Goal: Task Accomplishment & Management: Use online tool/utility

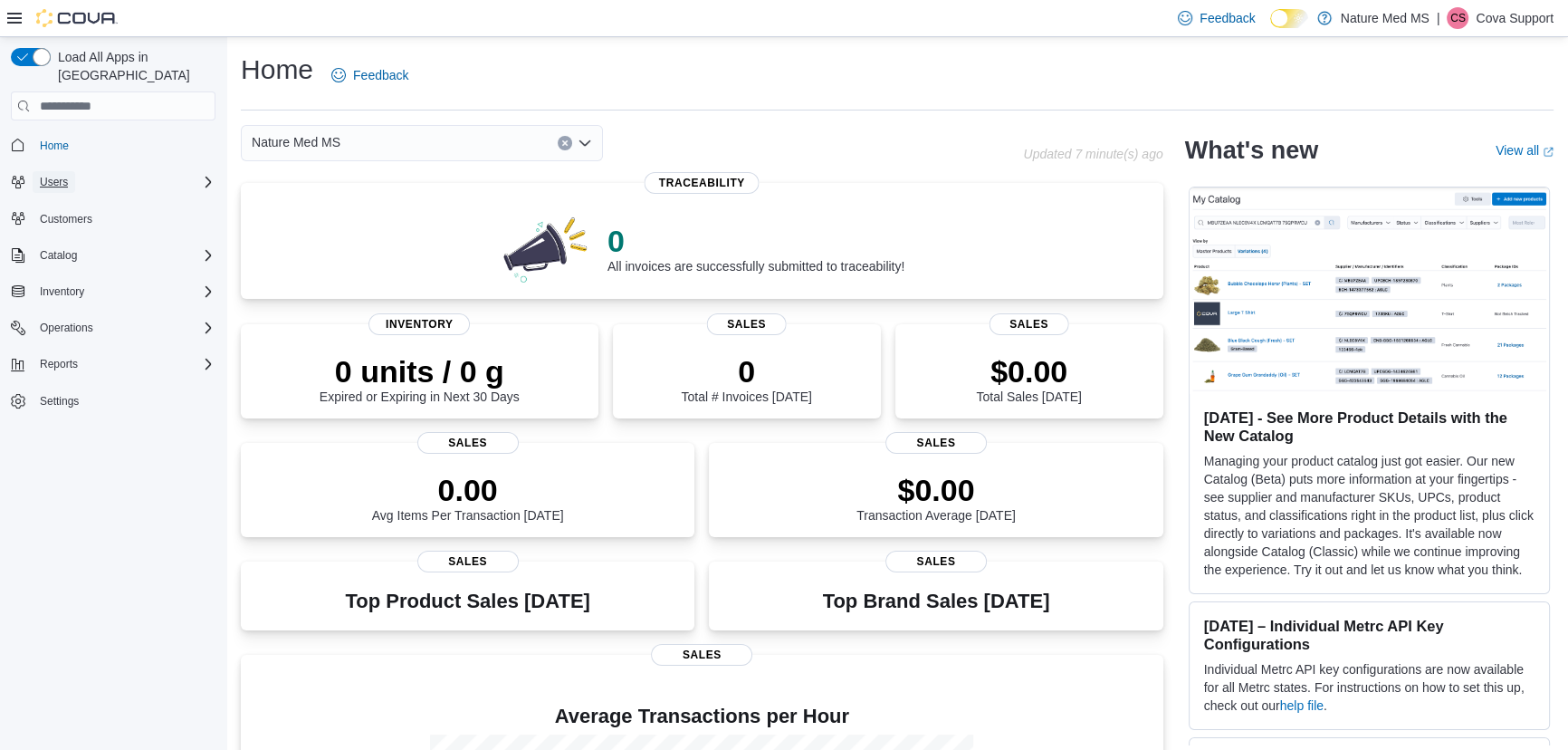
click at [65, 175] on span "Users" at bounding box center [54, 182] width 28 height 15
click at [60, 225] on span "Users" at bounding box center [47, 232] width 28 height 15
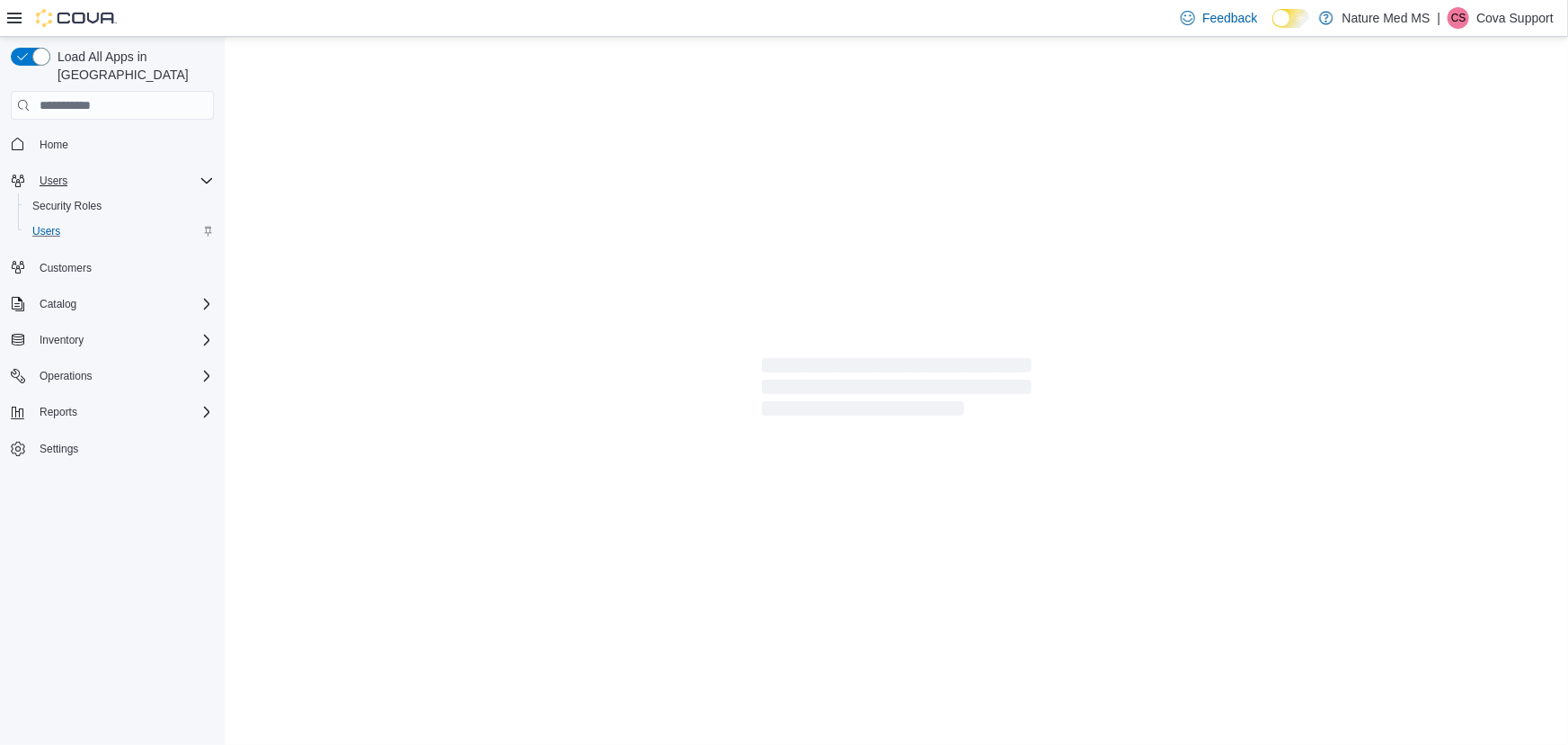
click at [80, 170] on div "Users" at bounding box center [123, 181] width 181 height 22
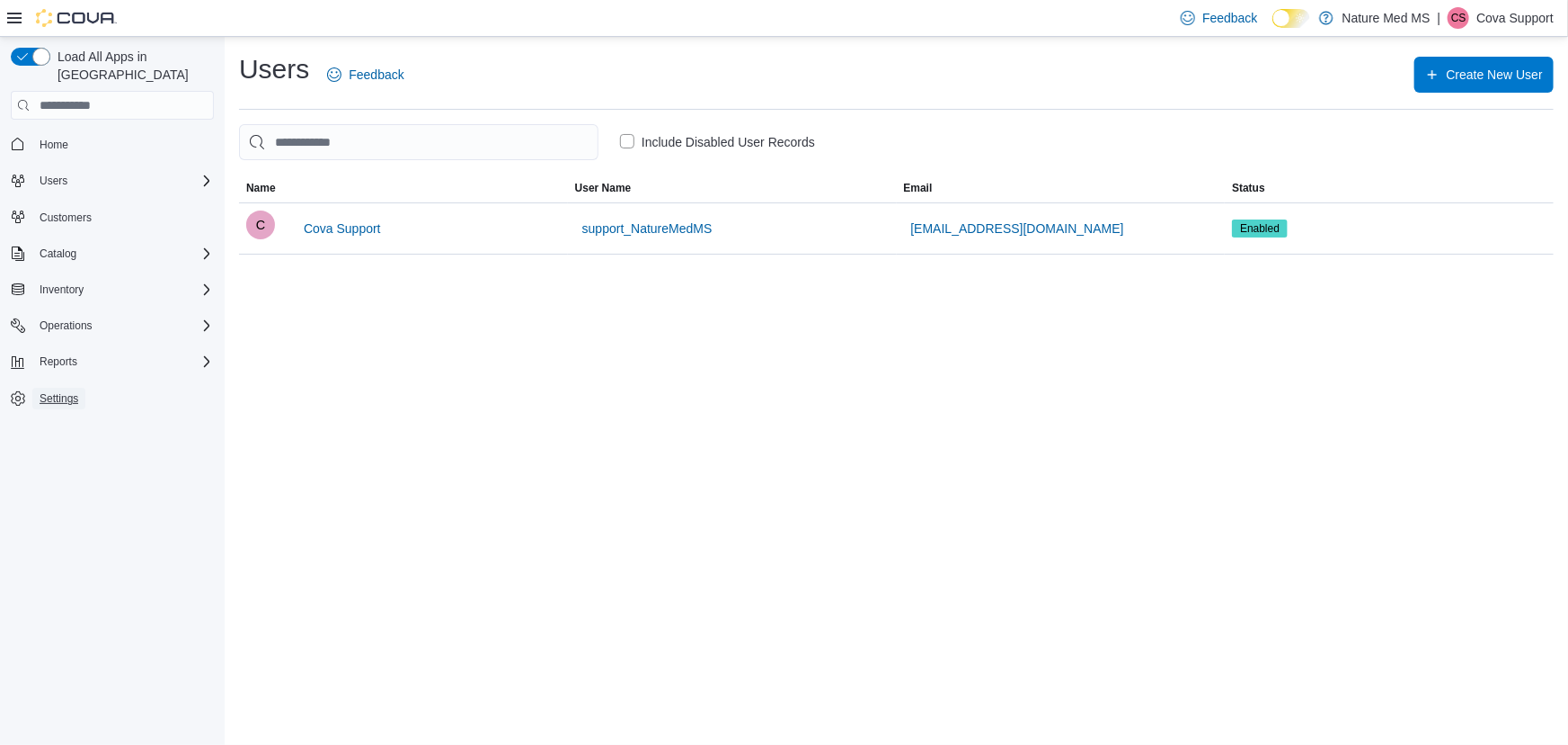
click at [66, 391] on span "Settings" at bounding box center [58, 398] width 38 height 15
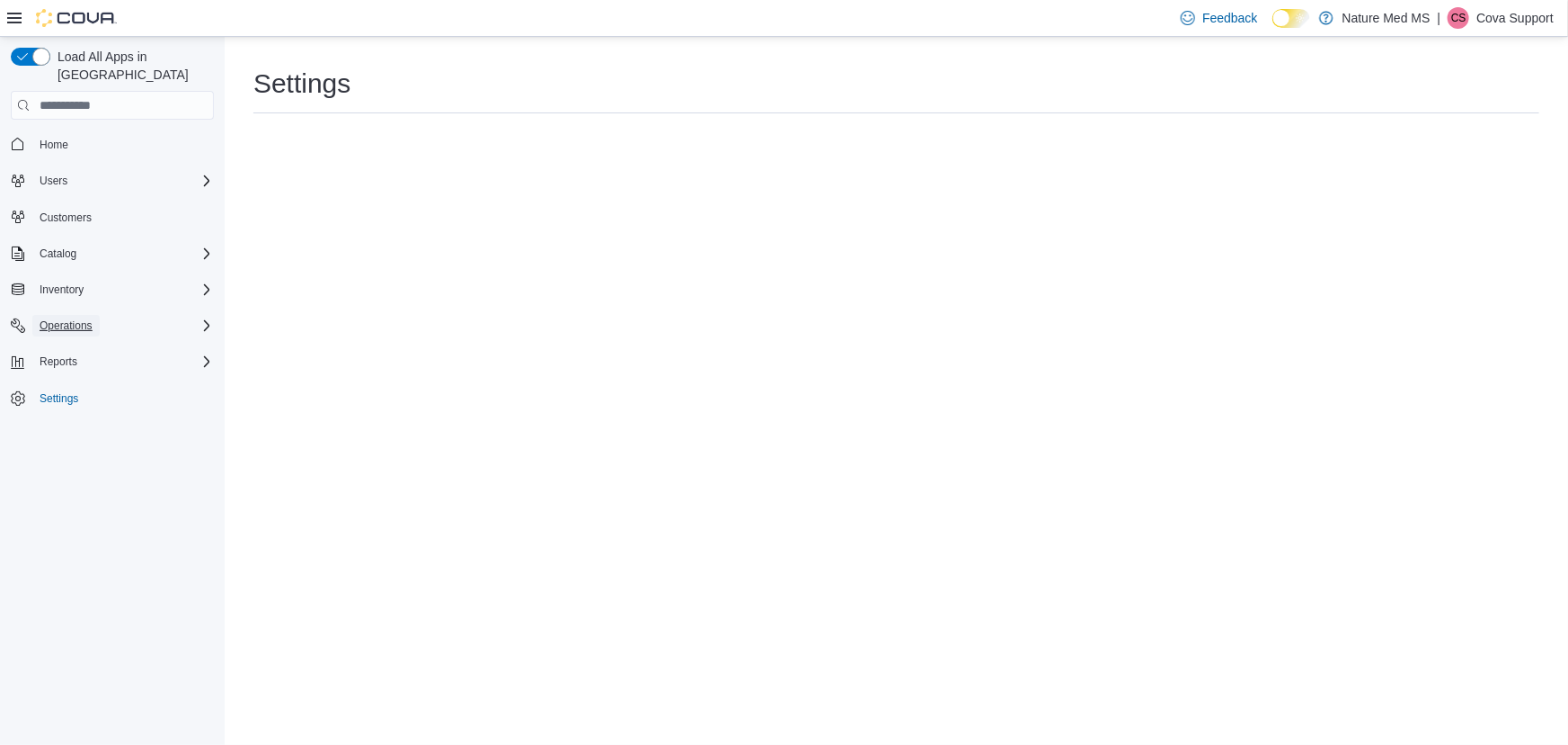
click at [80, 319] on span "Operations" at bounding box center [66, 326] width 53 height 15
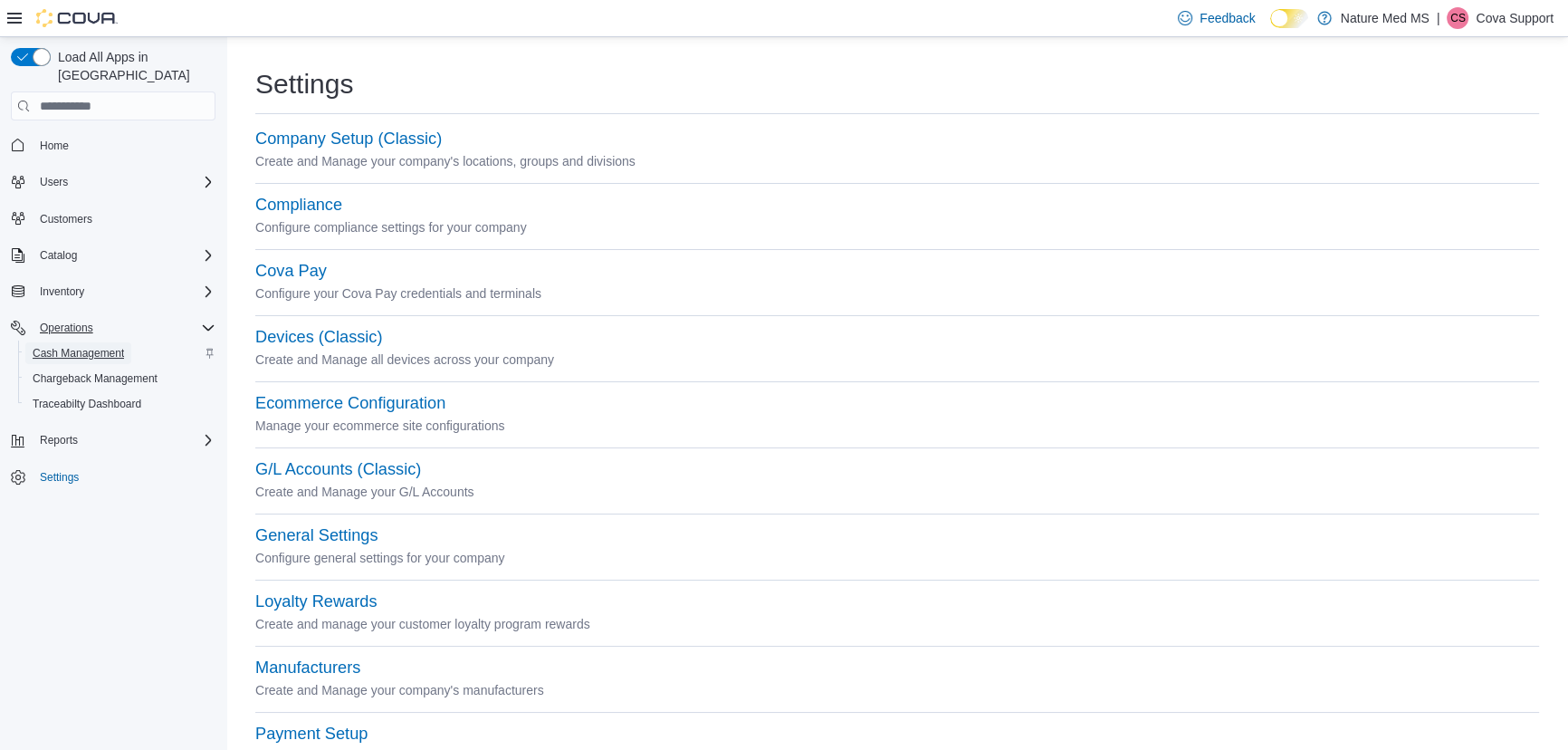
click at [84, 346] on span "Cash Management" at bounding box center [78, 353] width 91 height 15
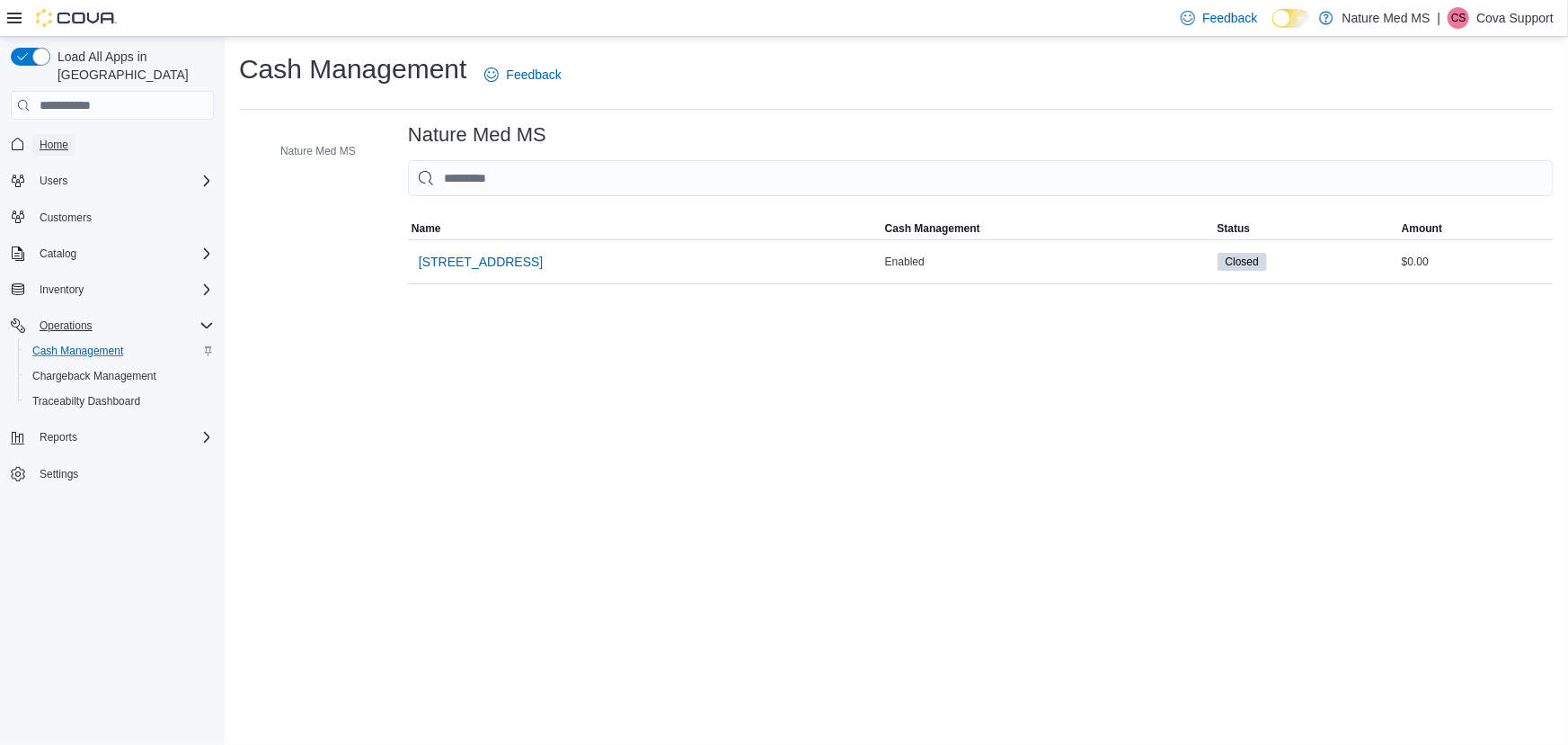
click at [37, 134] on link "Home" at bounding box center [54, 145] width 43 height 22
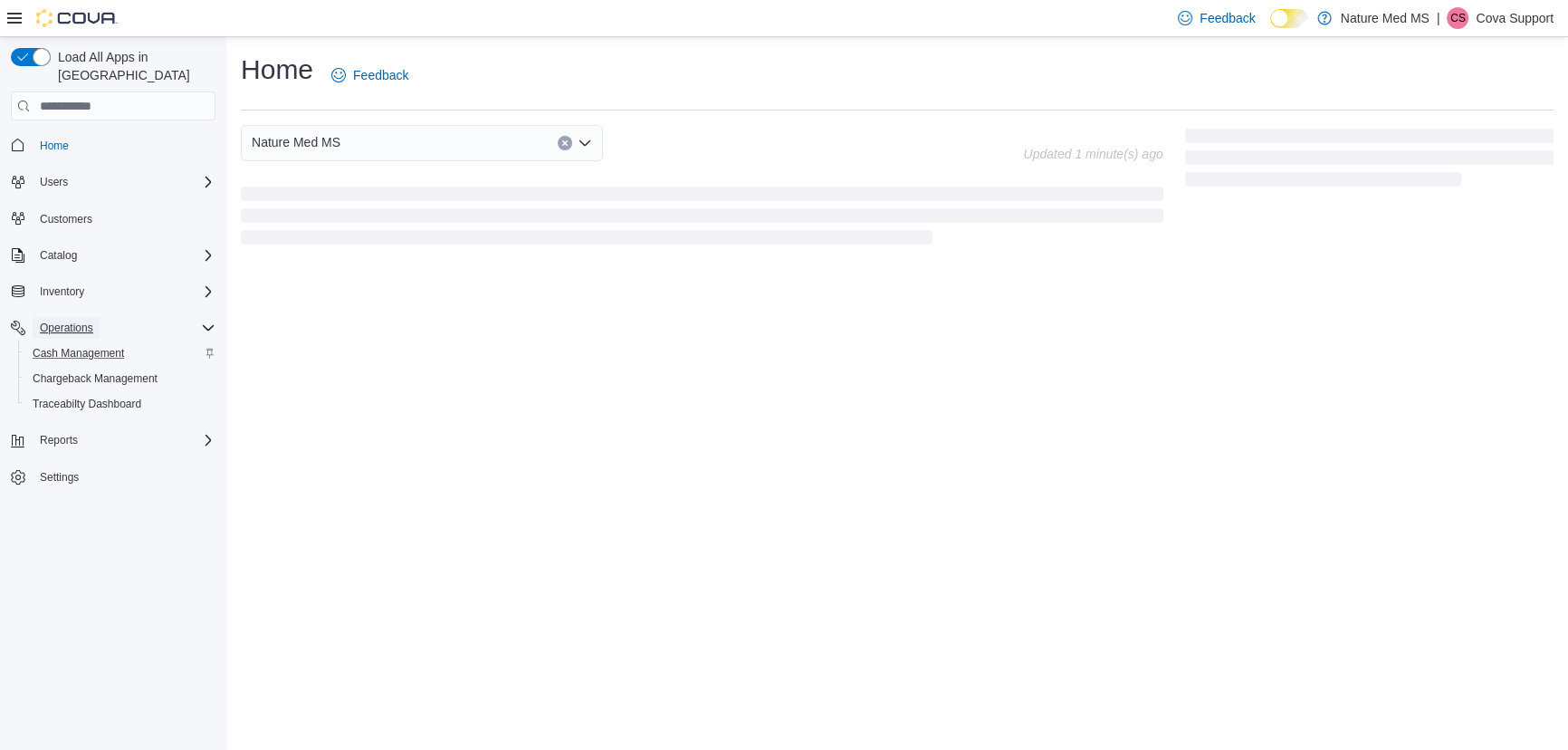
click at [81, 321] on span "Operations" at bounding box center [67, 328] width 54 height 15
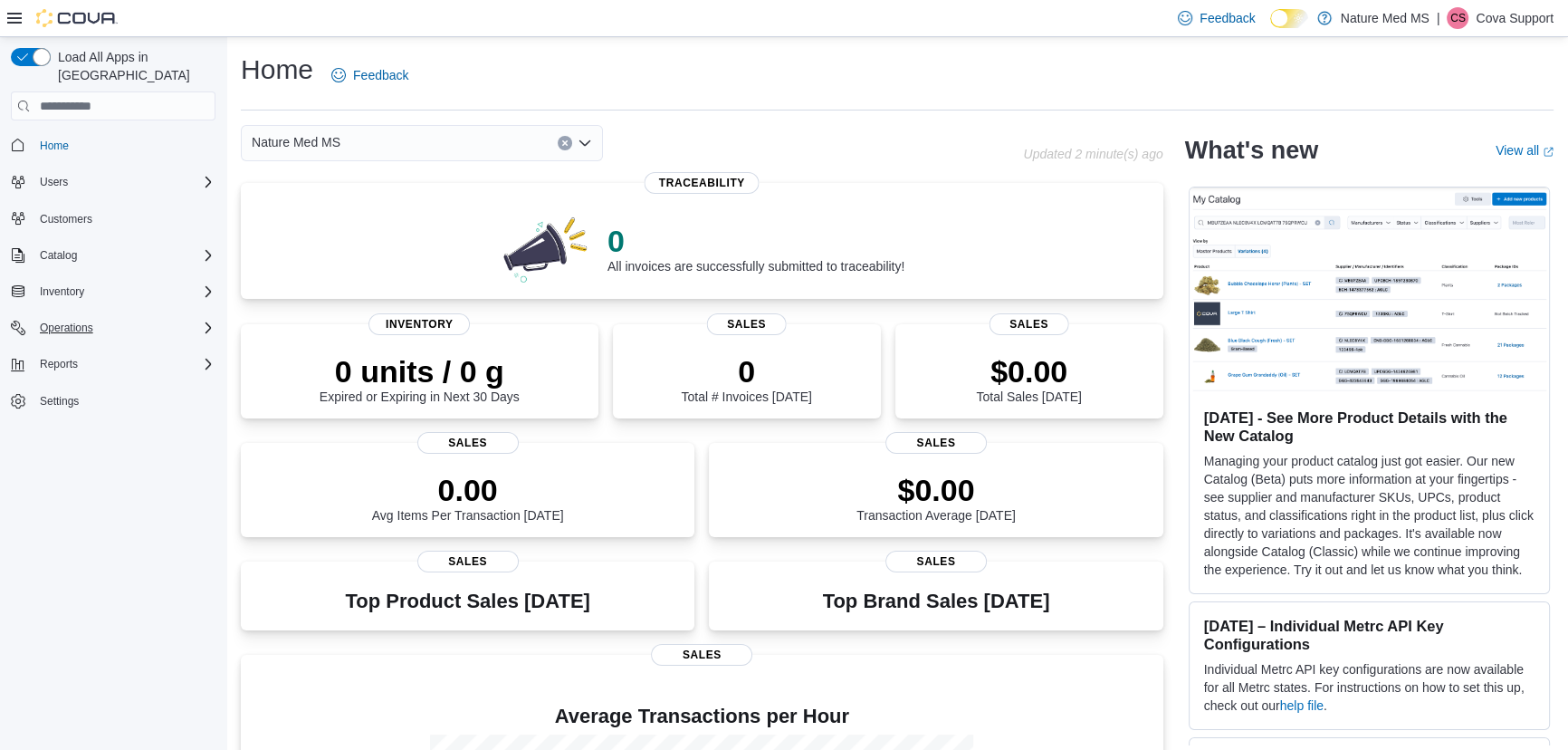
click at [110, 317] on div "Operations" at bounding box center [124, 328] width 183 height 22
drag, startPoint x: 106, startPoint y: 333, endPoint x: 158, endPoint y: 337, distance: 52.2
click at [106, 346] on span "Cash Management" at bounding box center [78, 353] width 91 height 15
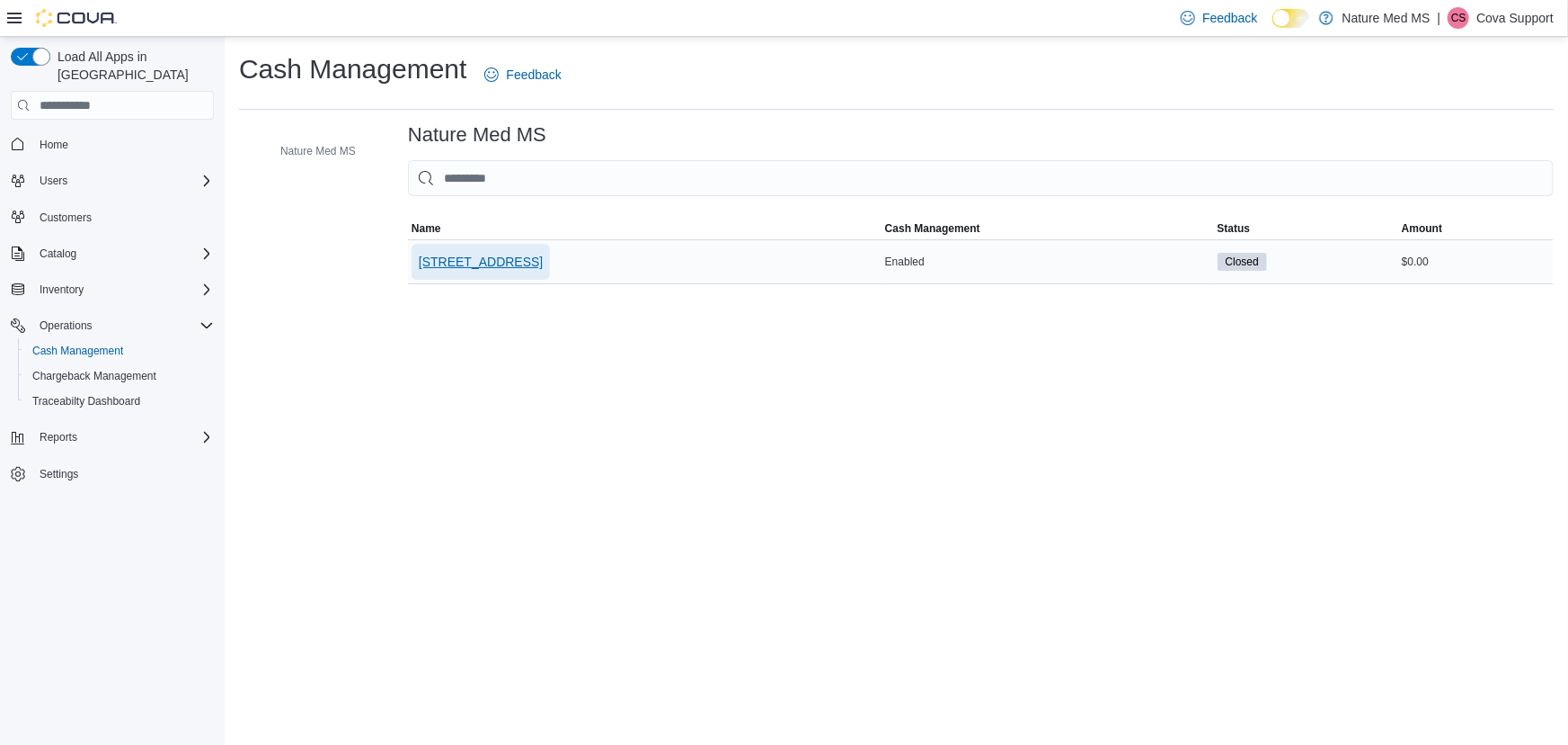
click at [471, 265] on span "6401 US Hwy 49" at bounding box center [481, 261] width 124 height 18
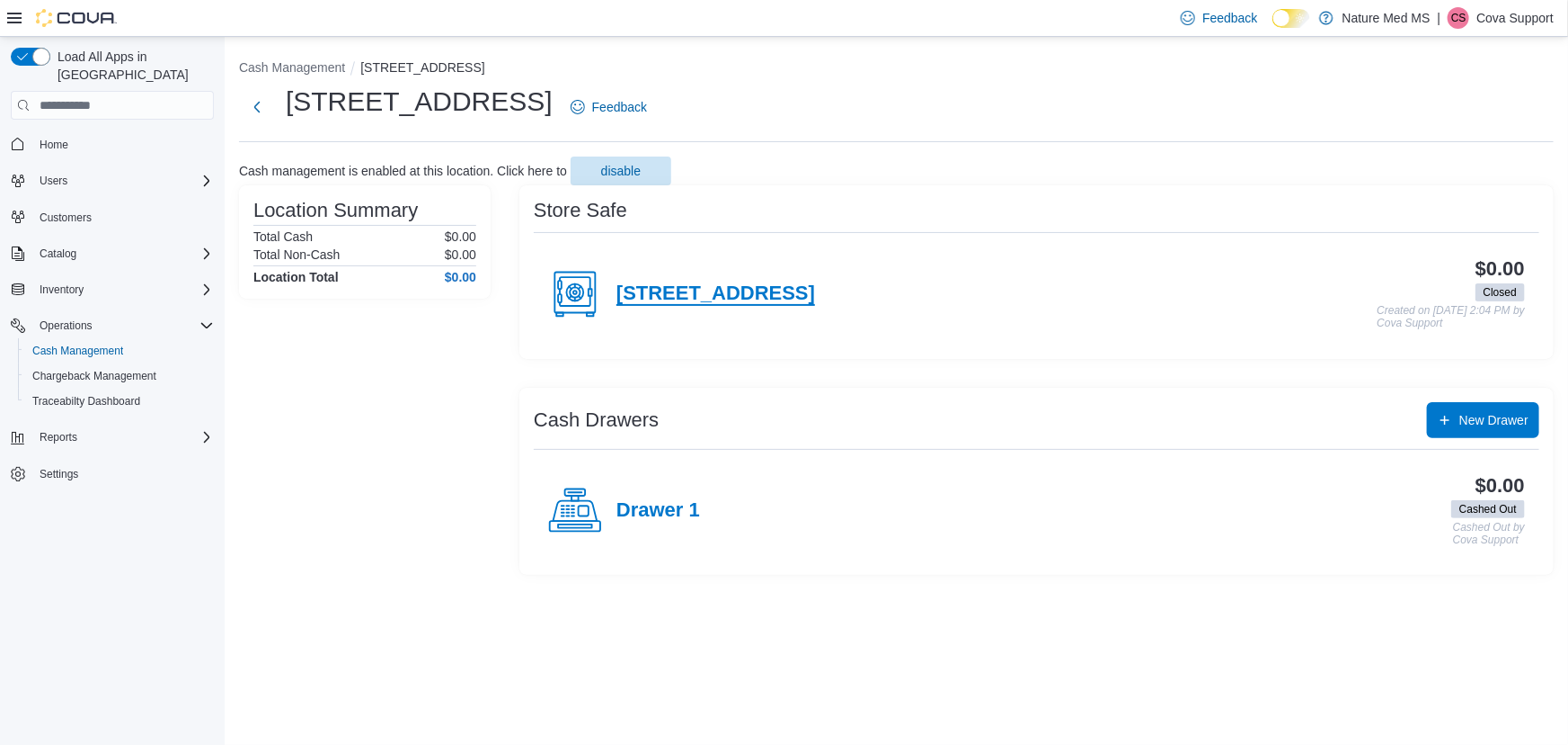
click at [624, 294] on h4 "6401 US Hwy 49" at bounding box center [715, 294] width 198 height 24
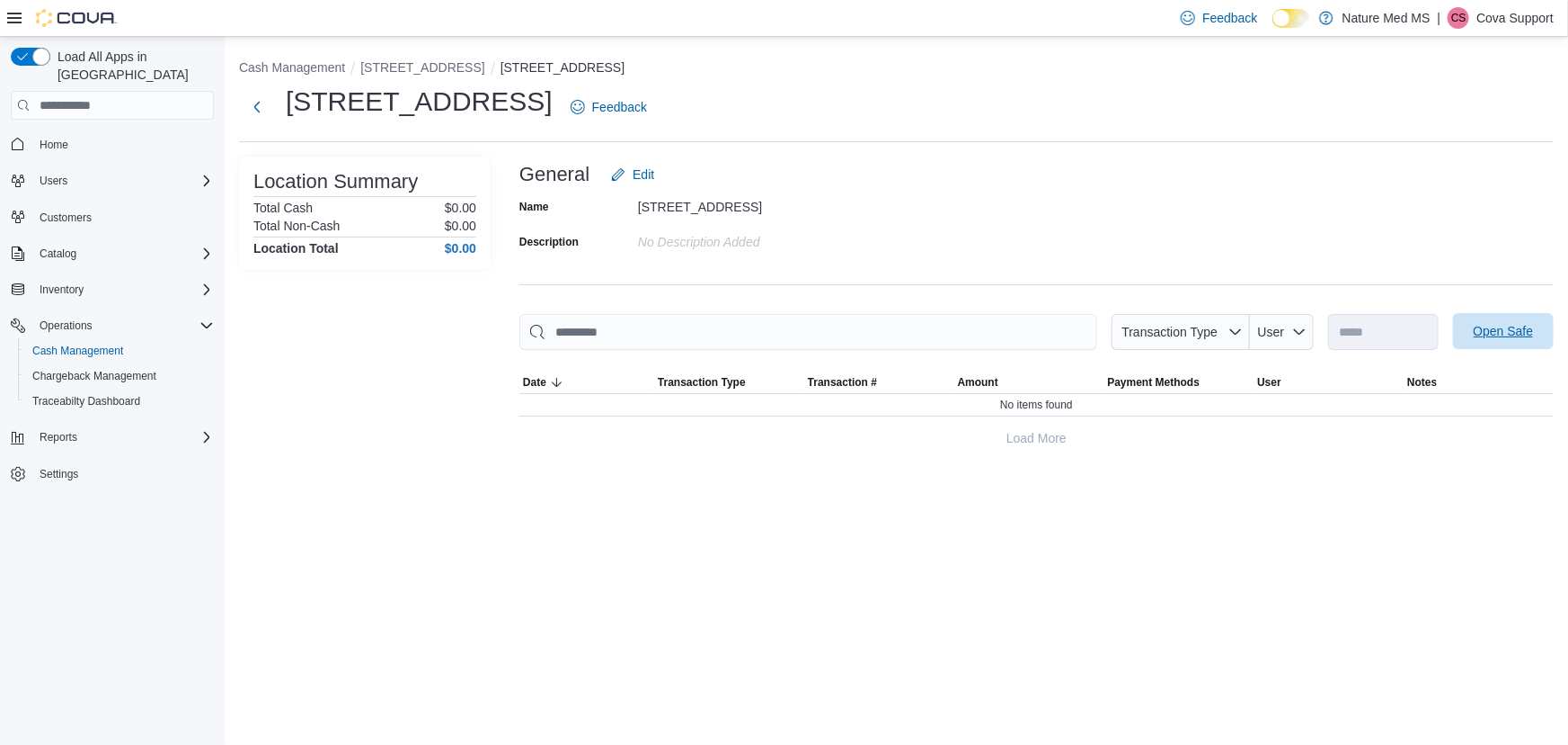
click at [1528, 326] on span "Open Safe" at bounding box center [1504, 331] width 60 height 18
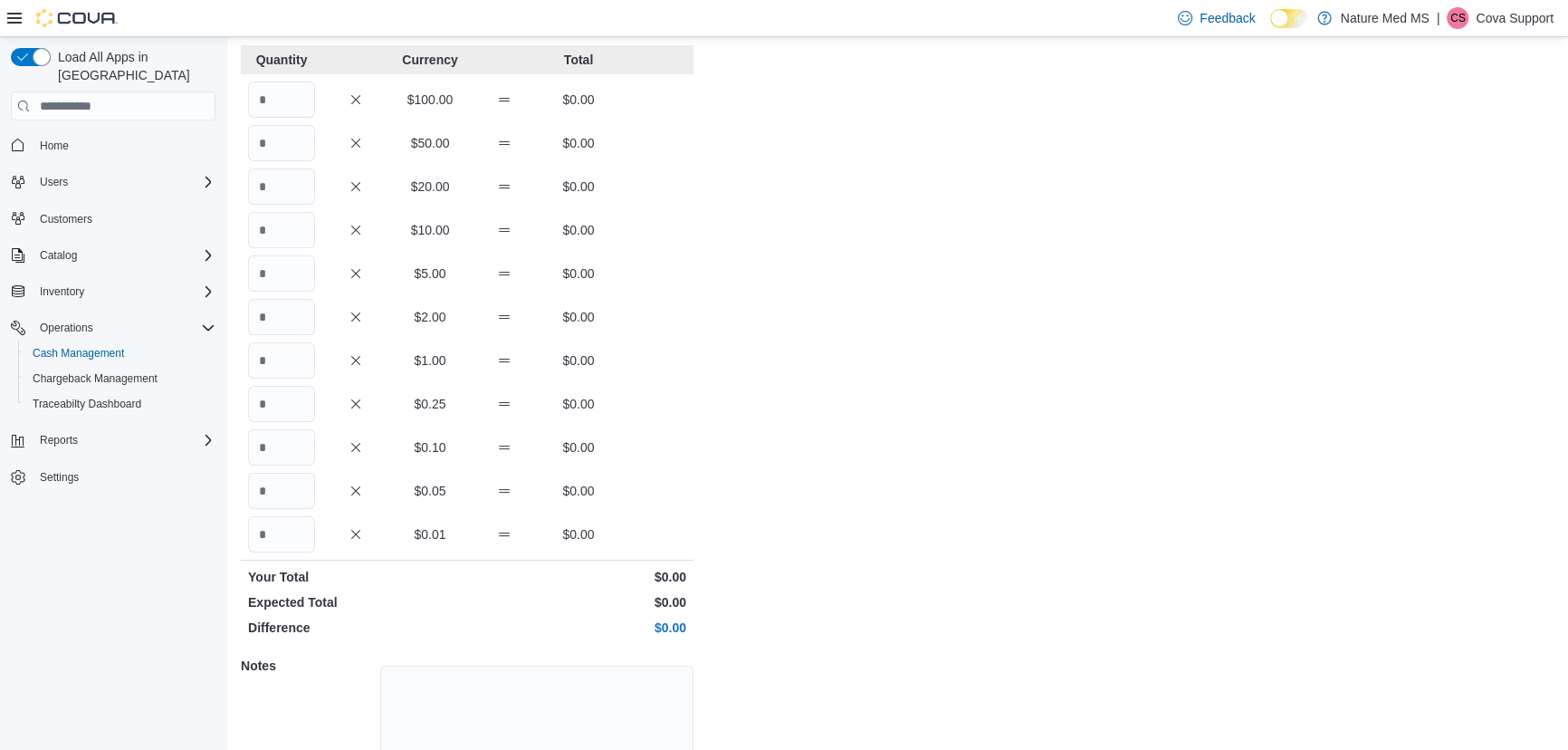
scroll to position [231, 0]
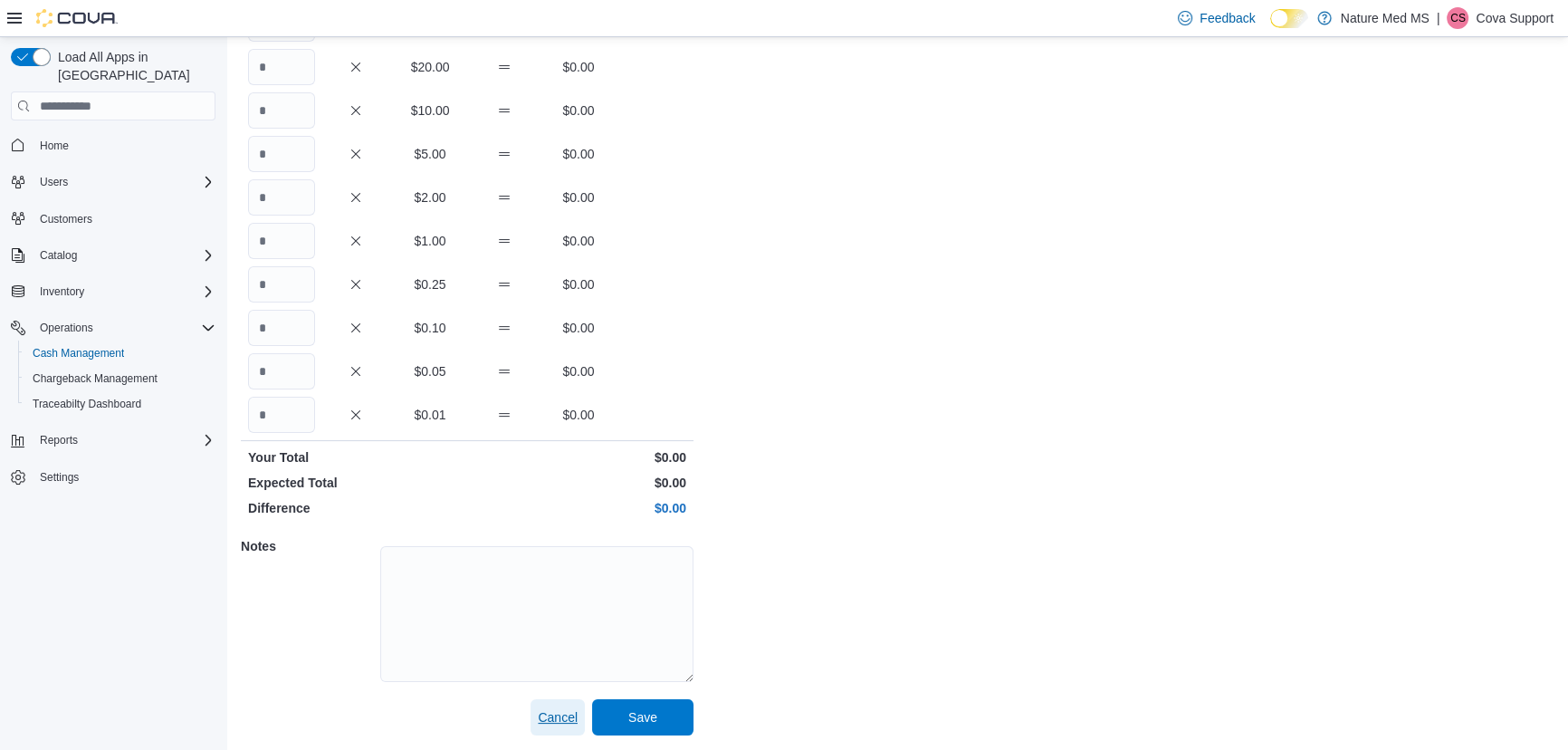
click at [537, 714] on span "Cancel" at bounding box center [557, 717] width 40 height 18
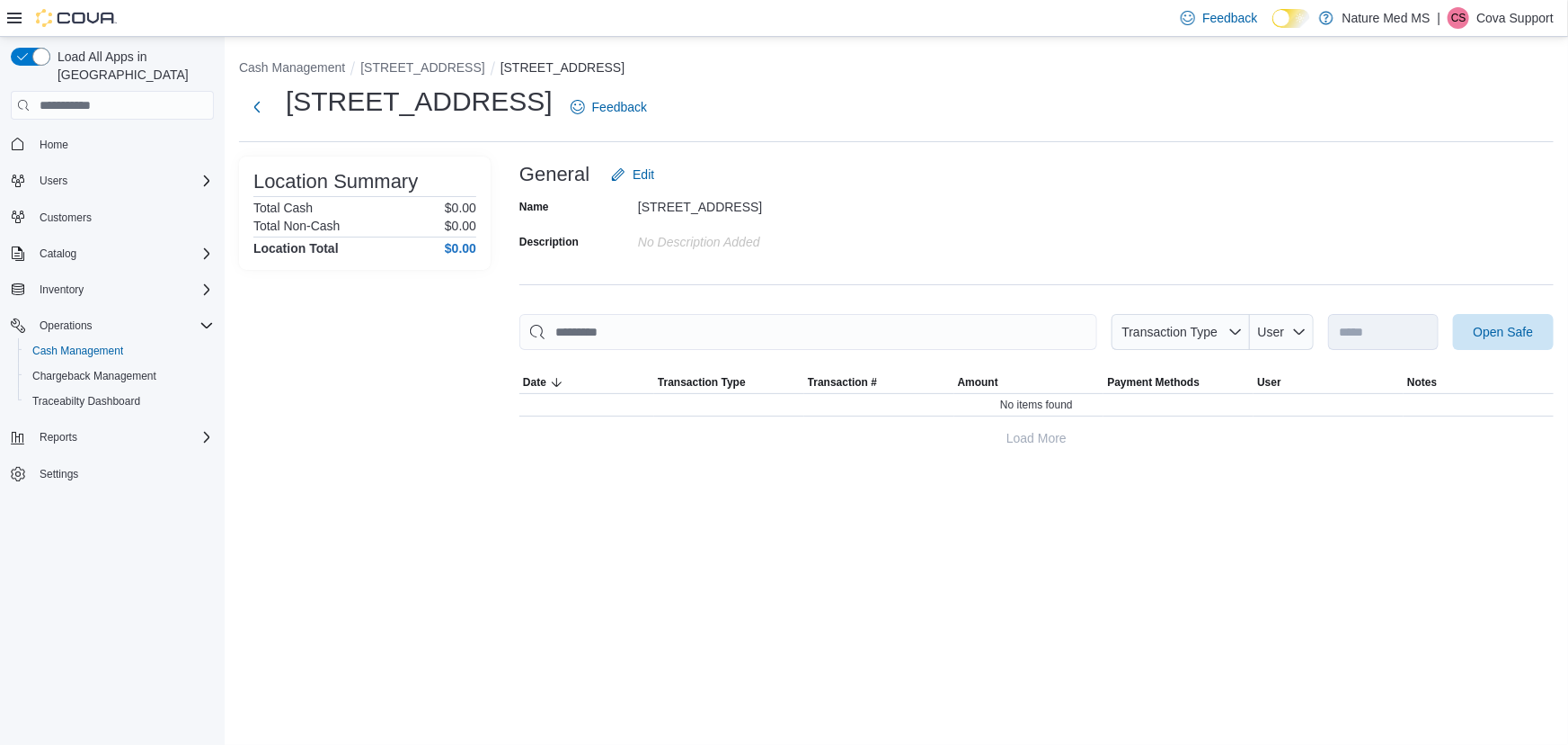
click at [1510, 16] on p "Cova Support" at bounding box center [1515, 18] width 77 height 22
